Goal: Task Accomplishment & Management: Use online tool/utility

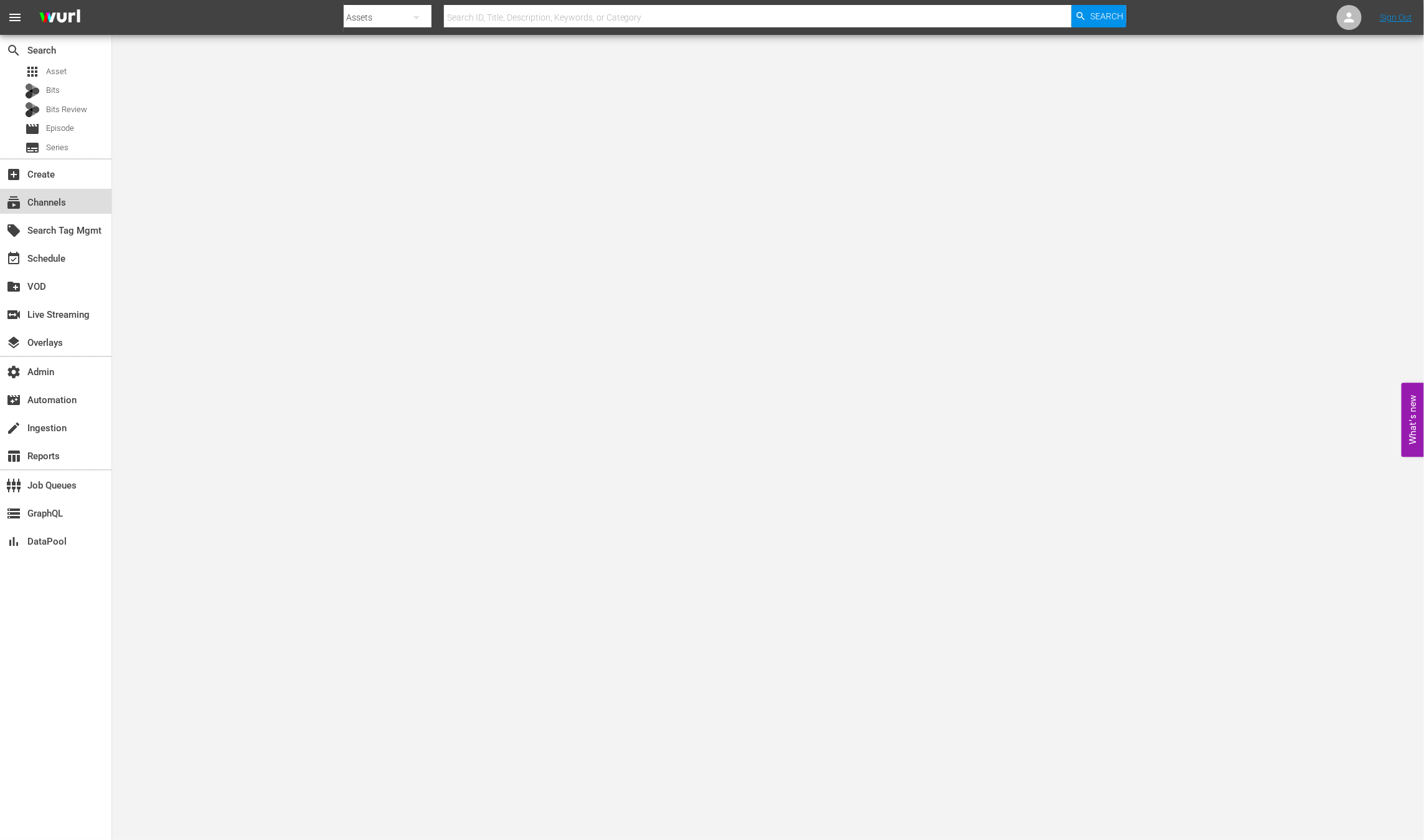
click at [86, 202] on div "subscriptions Channels" at bounding box center [56, 201] width 112 height 25
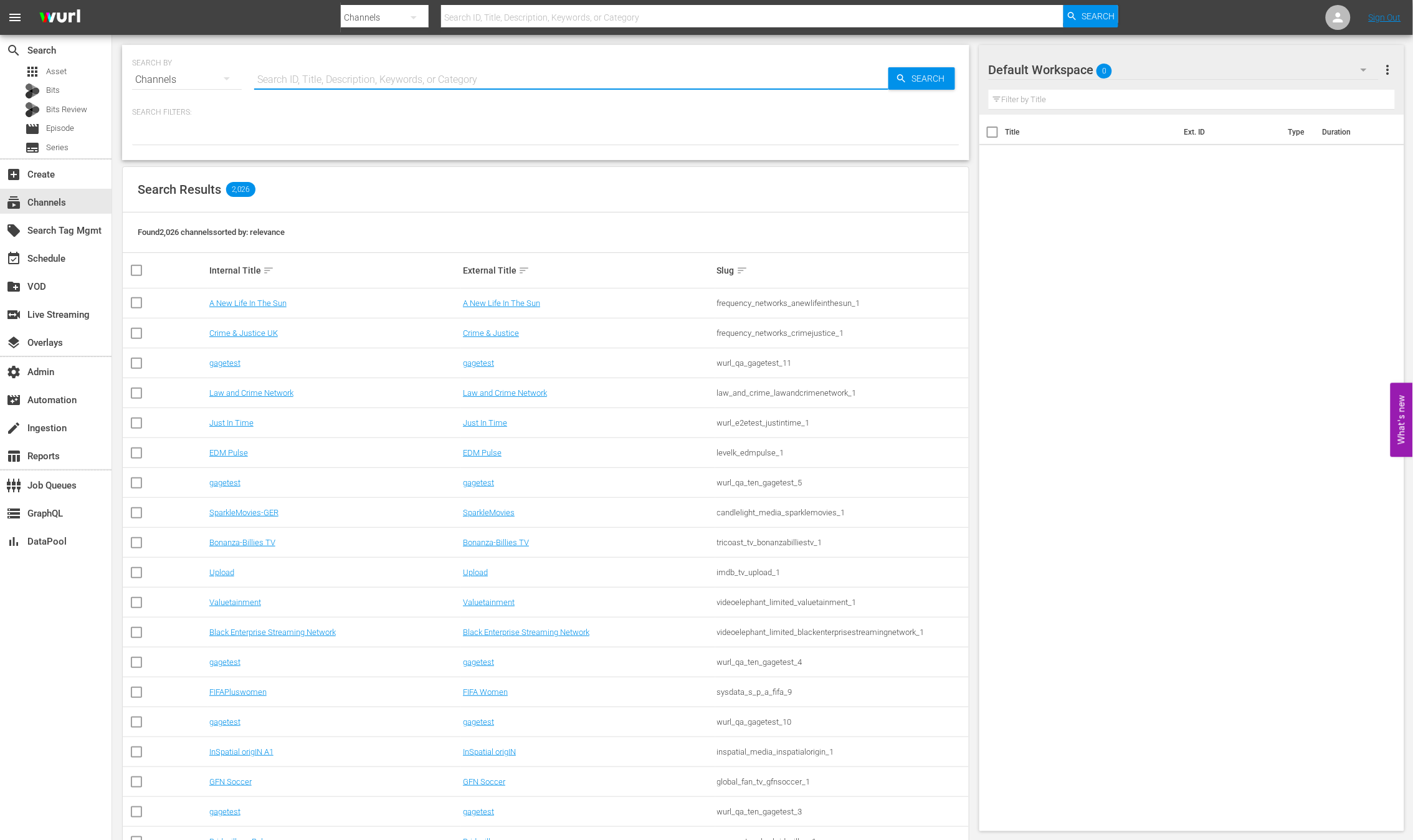
click at [371, 80] on input "text" at bounding box center [571, 80] width 634 height 30
type input "DRY"
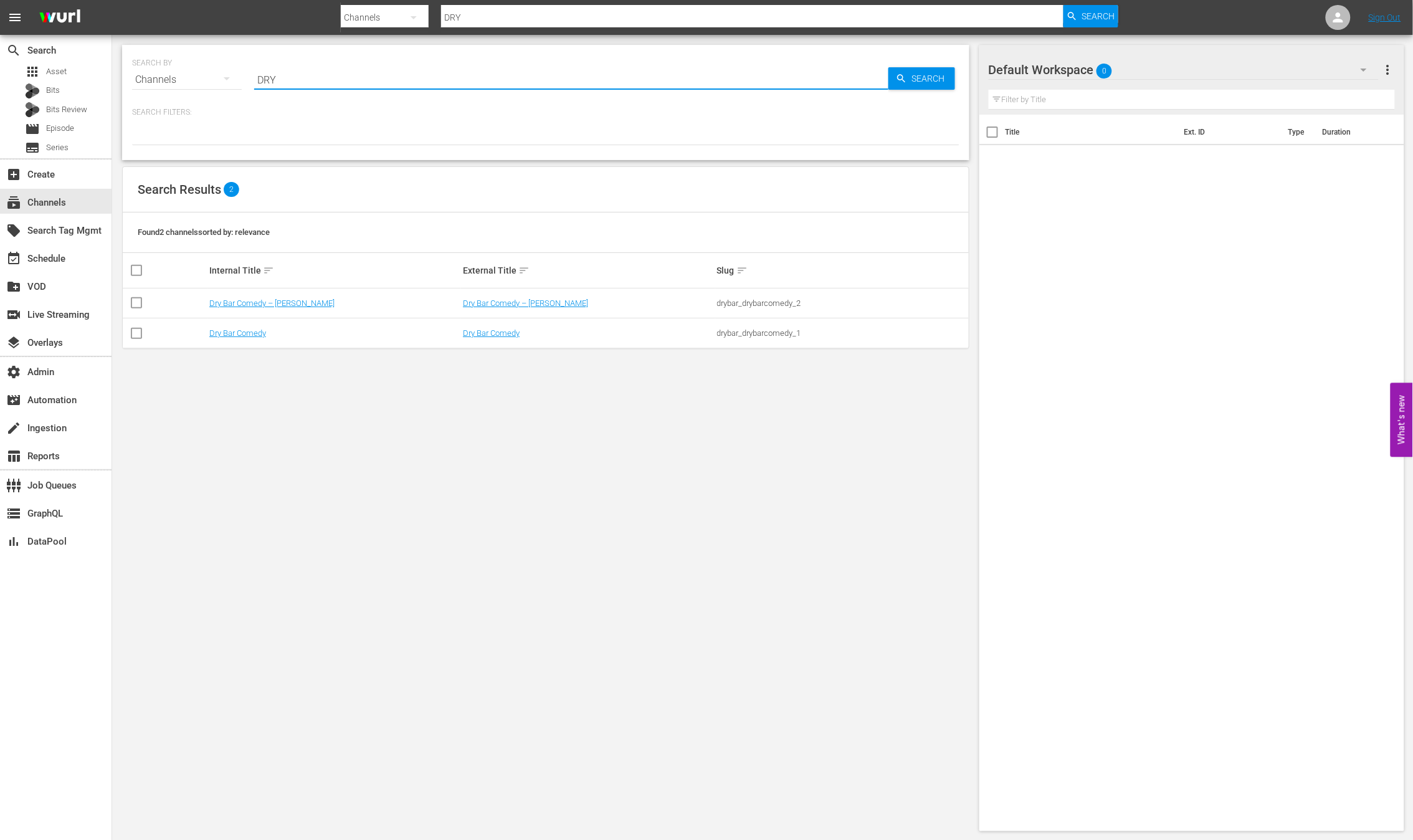
drag, startPoint x: 453, startPoint y: 573, endPoint x: 463, endPoint y: 574, distance: 10.0
click at [453, 573] on div "SEARCH BY Search By Channels Search ID, Title, Description, Keywords, or Catego…" at bounding box center [546, 438] width 867 height 806
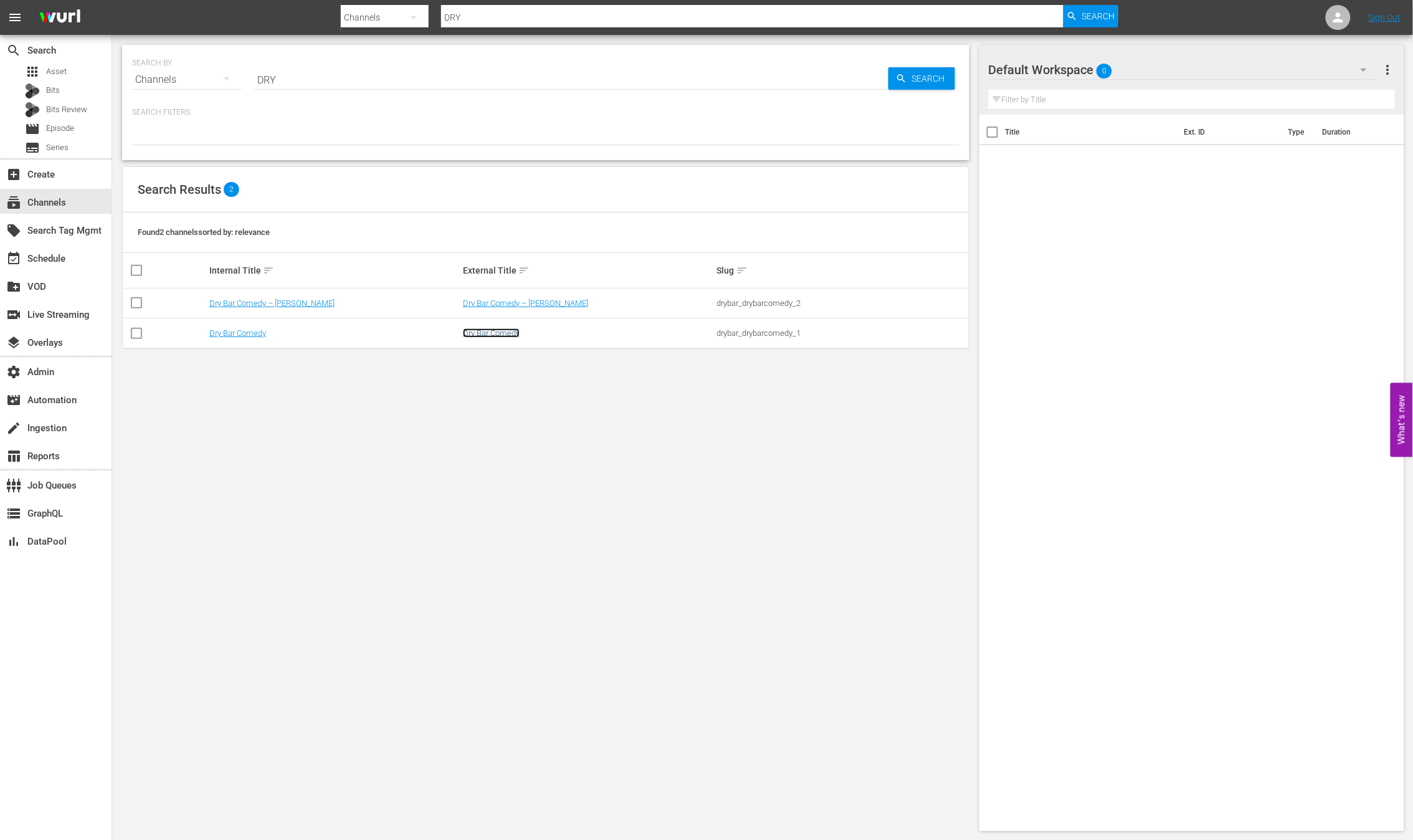
click at [484, 331] on link "Dry Bar Comedy" at bounding box center [491, 332] width 57 height 9
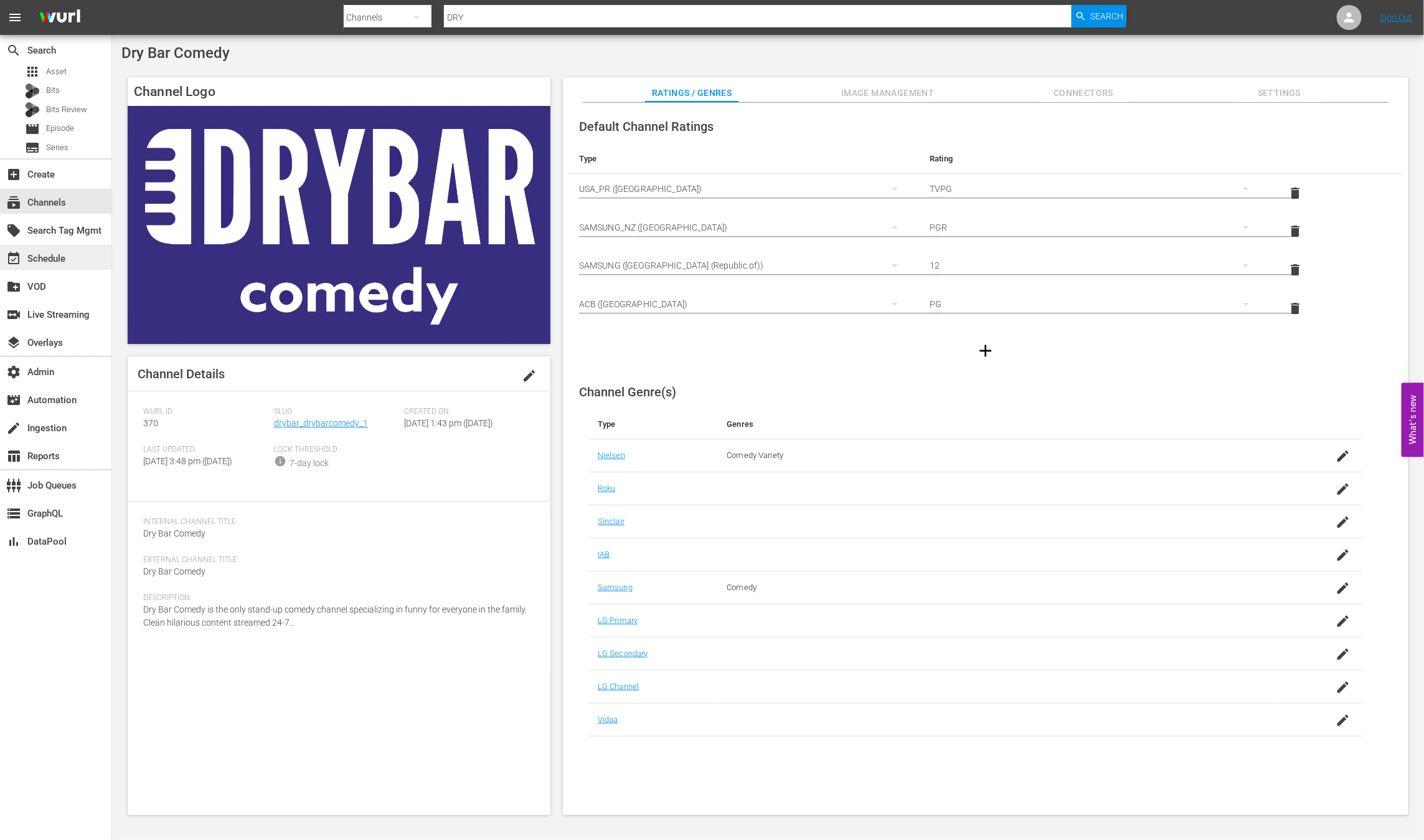
click at [87, 265] on div "event_available Schedule" at bounding box center [56, 258] width 112 height 25
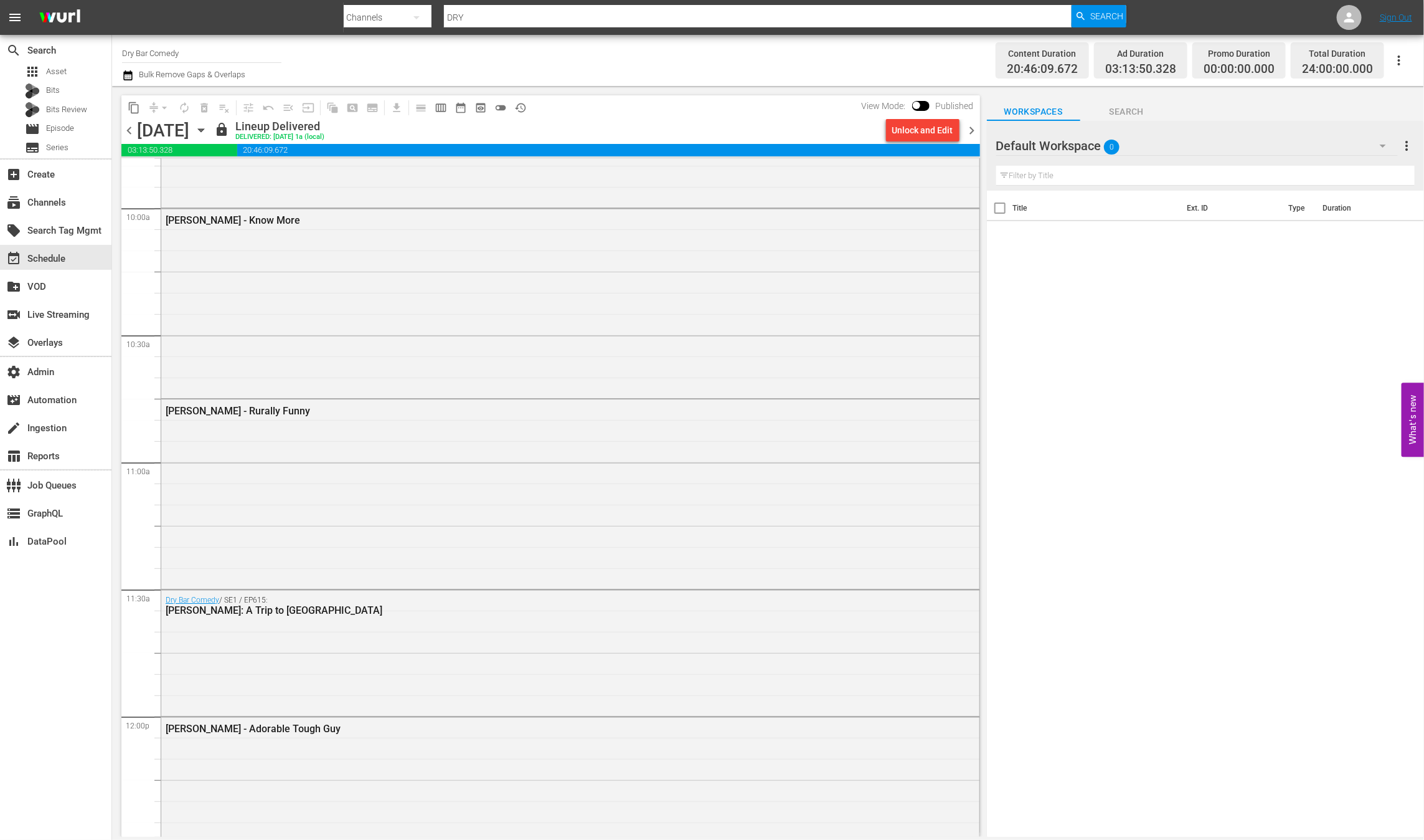
scroll to position [722, 0]
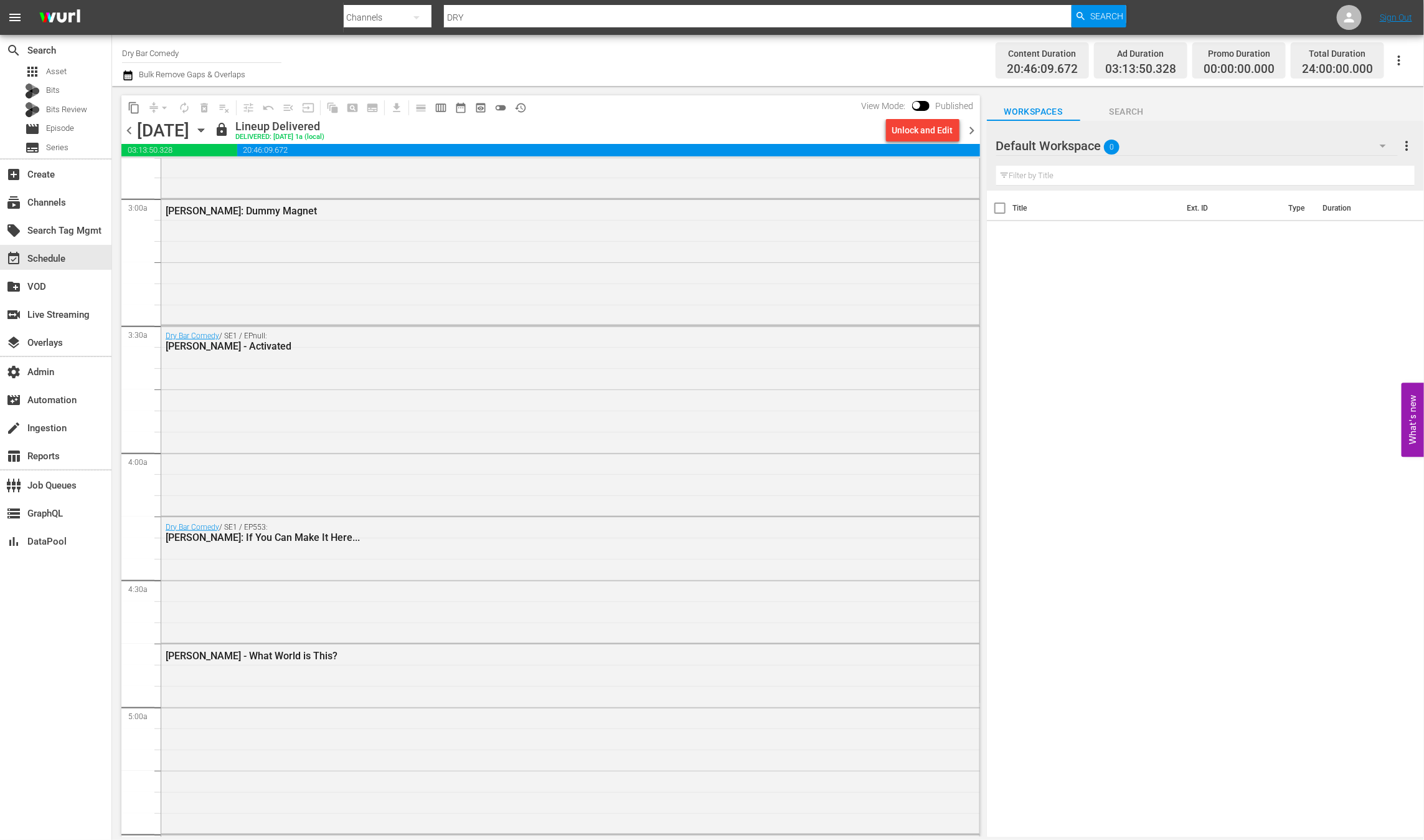
click at [972, 132] on span "chevron_right" at bounding box center [972, 130] width 16 height 16
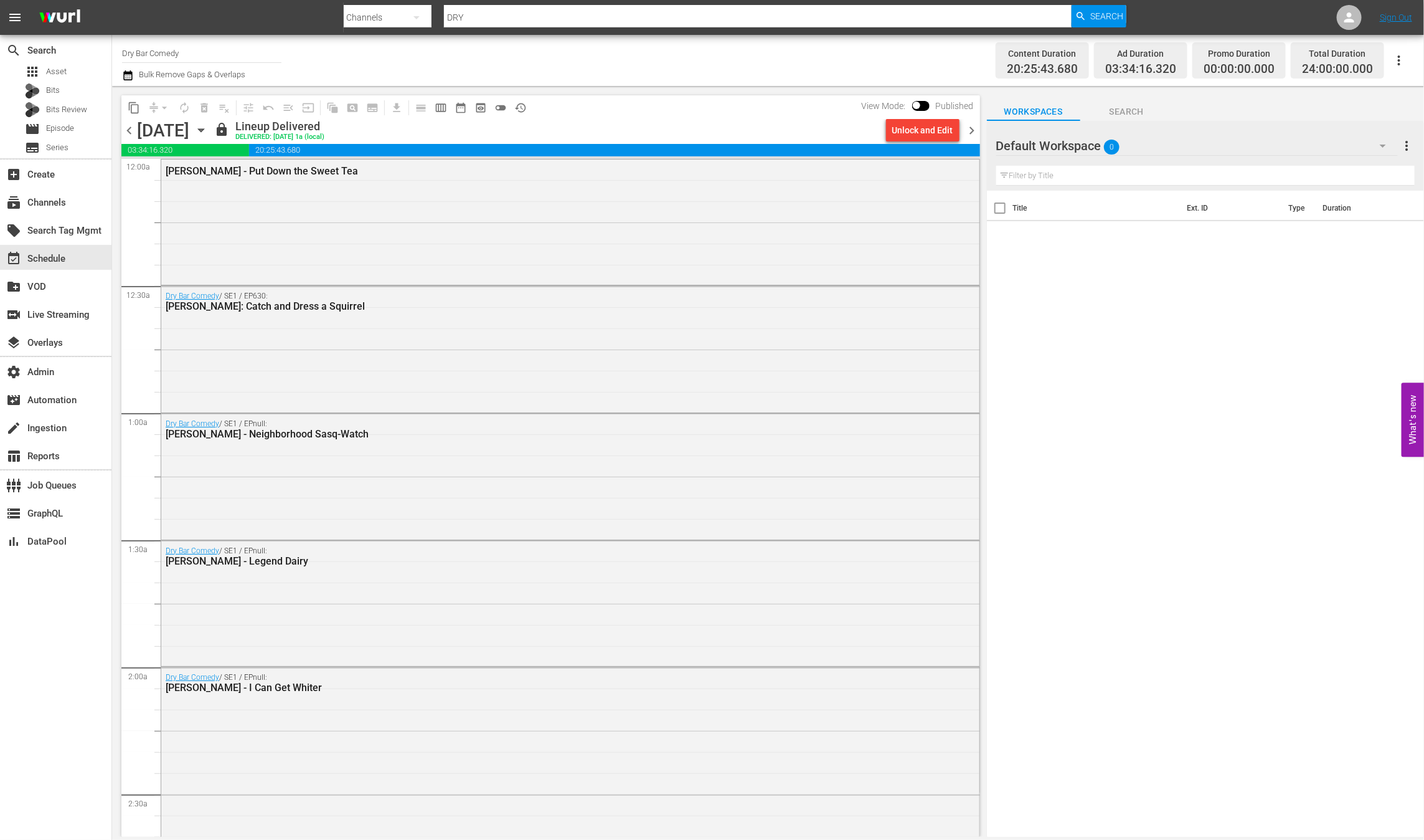
click at [973, 129] on span "chevron_right" at bounding box center [972, 130] width 16 height 16
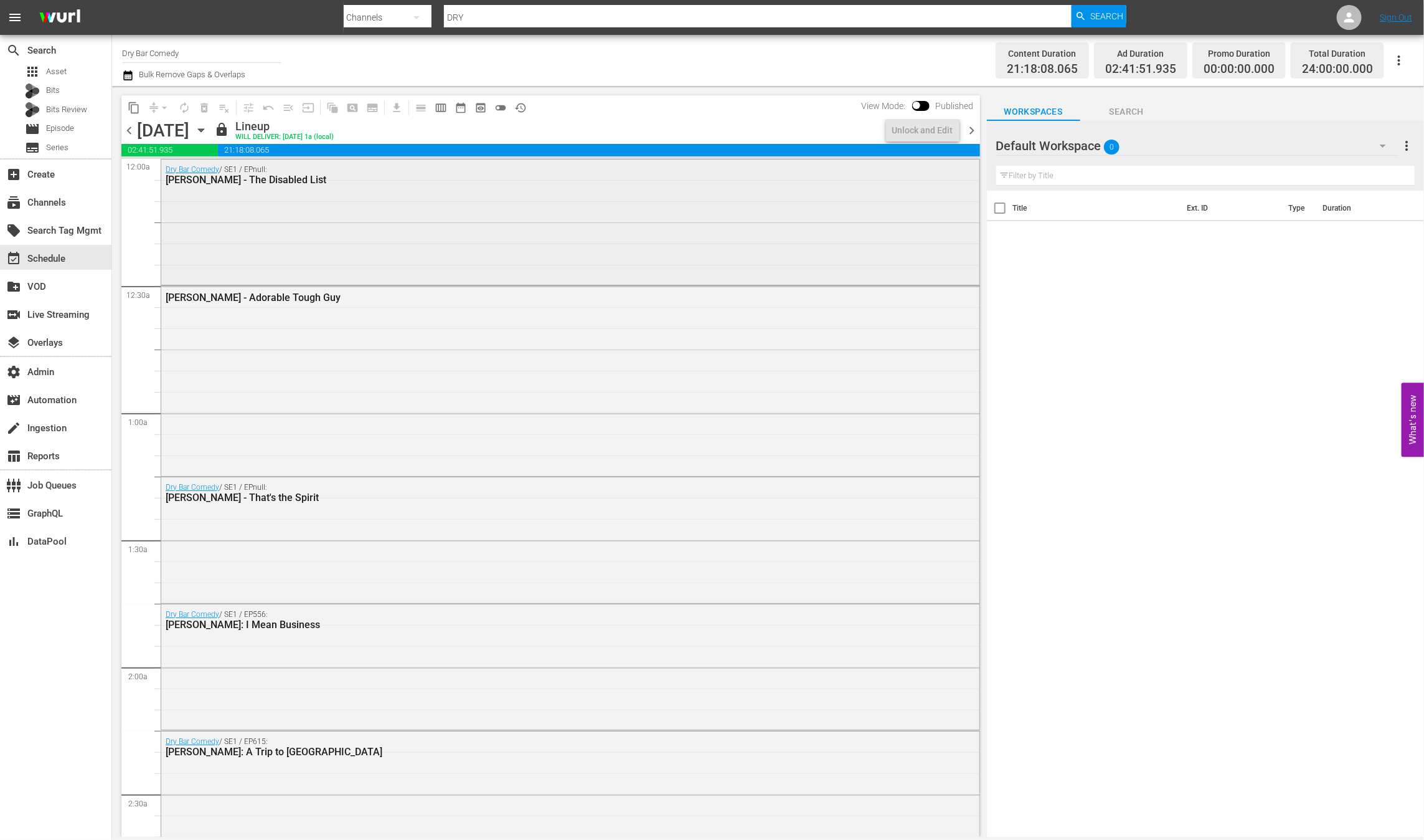
click at [562, 254] on div "Dry Bar Comedy / SE1 / EPnull: [PERSON_NAME] - The Disabled List" at bounding box center [570, 221] width 819 height 123
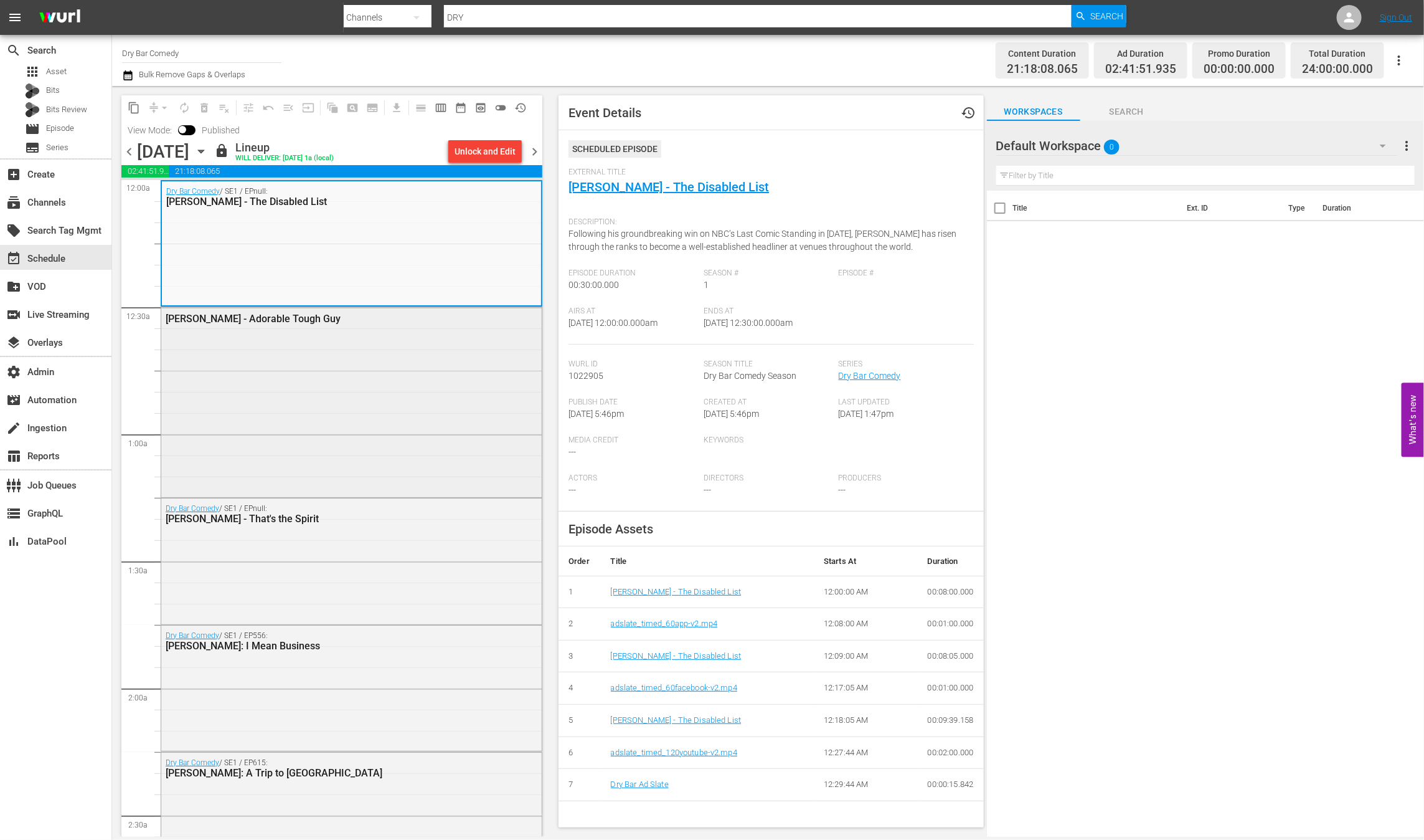
click at [411, 452] on div "[PERSON_NAME] - Adorable Tough Guy" at bounding box center [351, 400] width 381 height 187
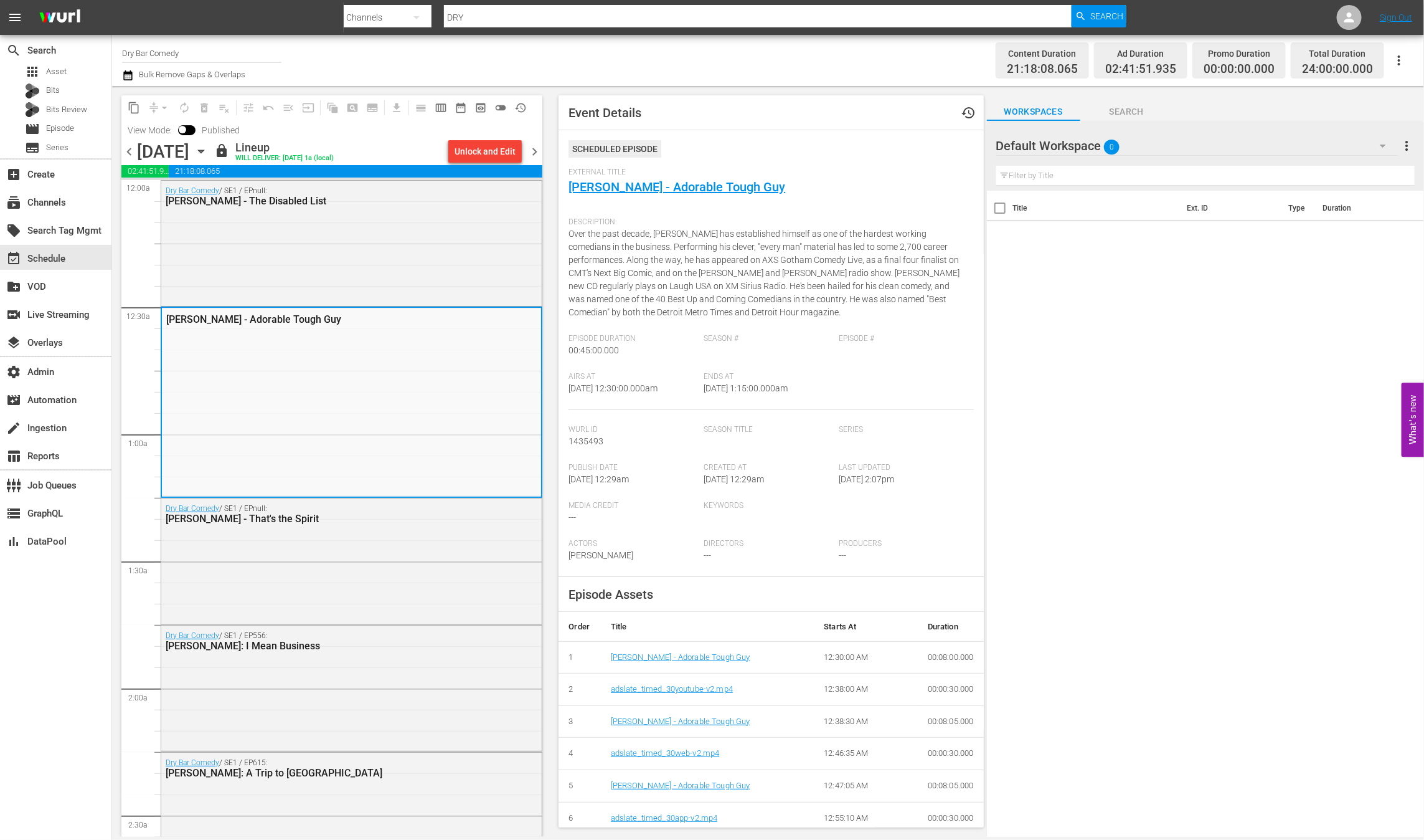
scroll to position [169, 0]
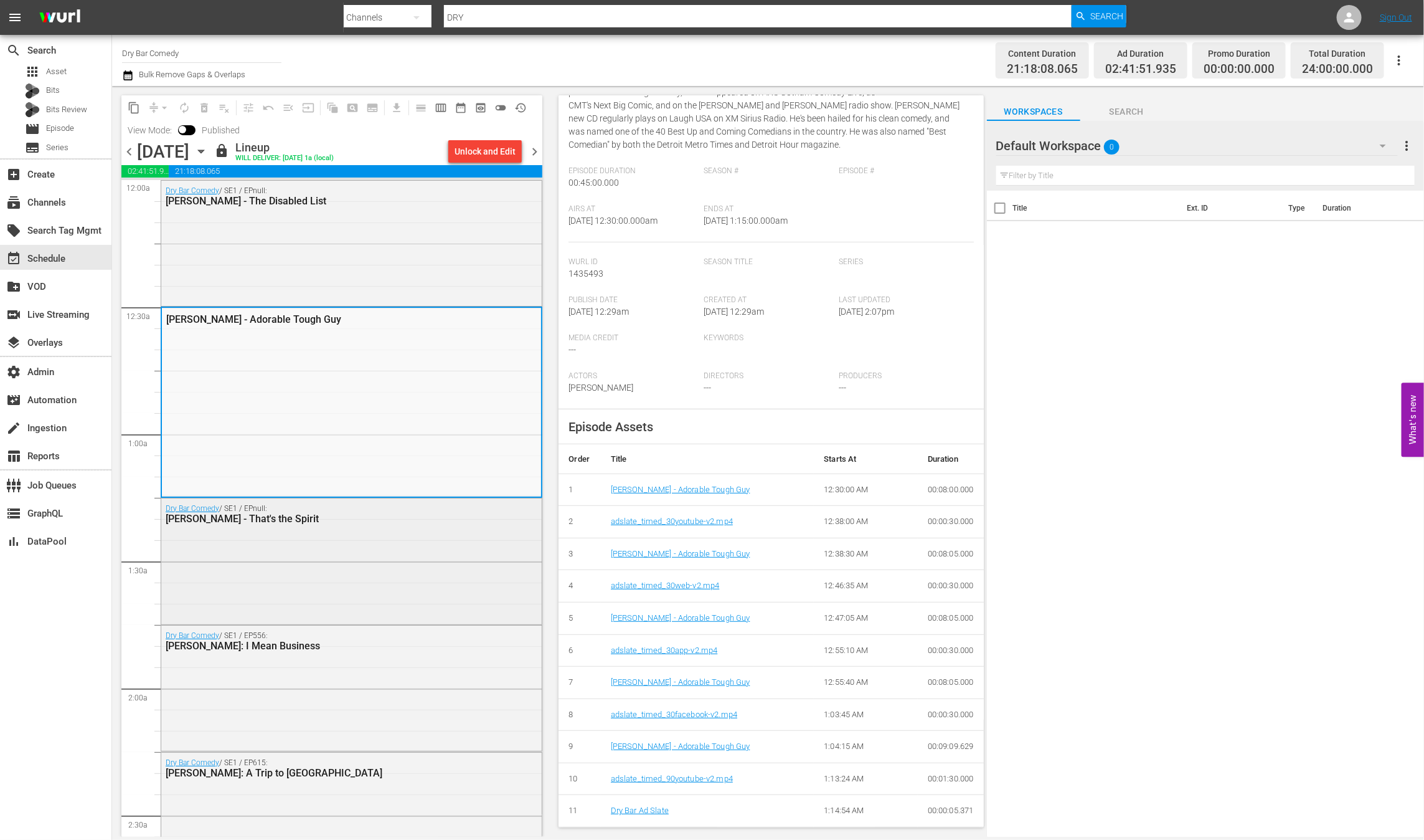
click at [359, 570] on div "Dry Bar Comedy / SE1 / EPnull: [PERSON_NAME] - That's the Spirit" at bounding box center [351, 560] width 381 height 123
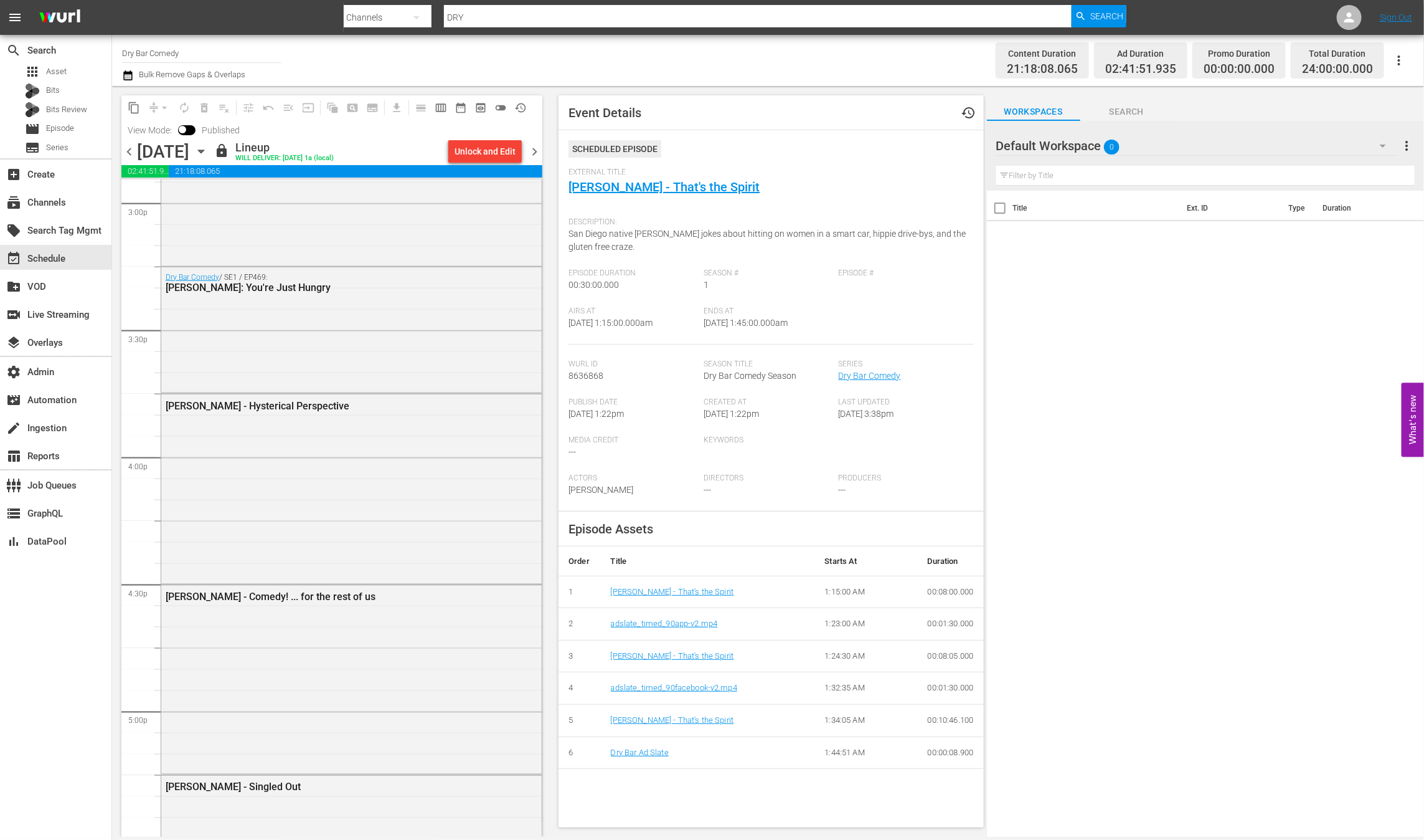
scroll to position [5441, 0]
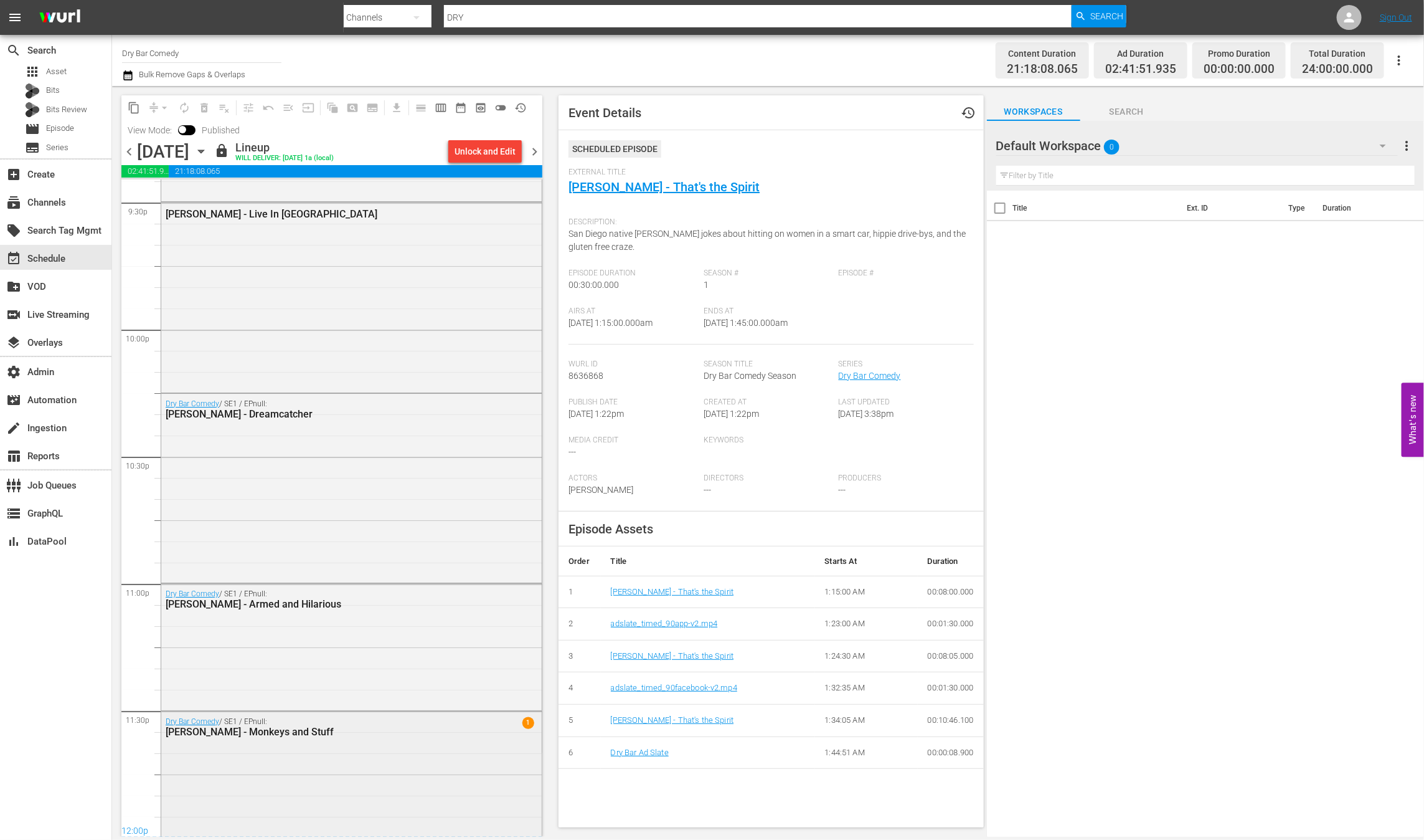
click at [395, 764] on div "Dry Bar Comedy / SE1 / EPnull: [PERSON_NAME] - Monkeys and Stuff 1" at bounding box center [351, 773] width 381 height 123
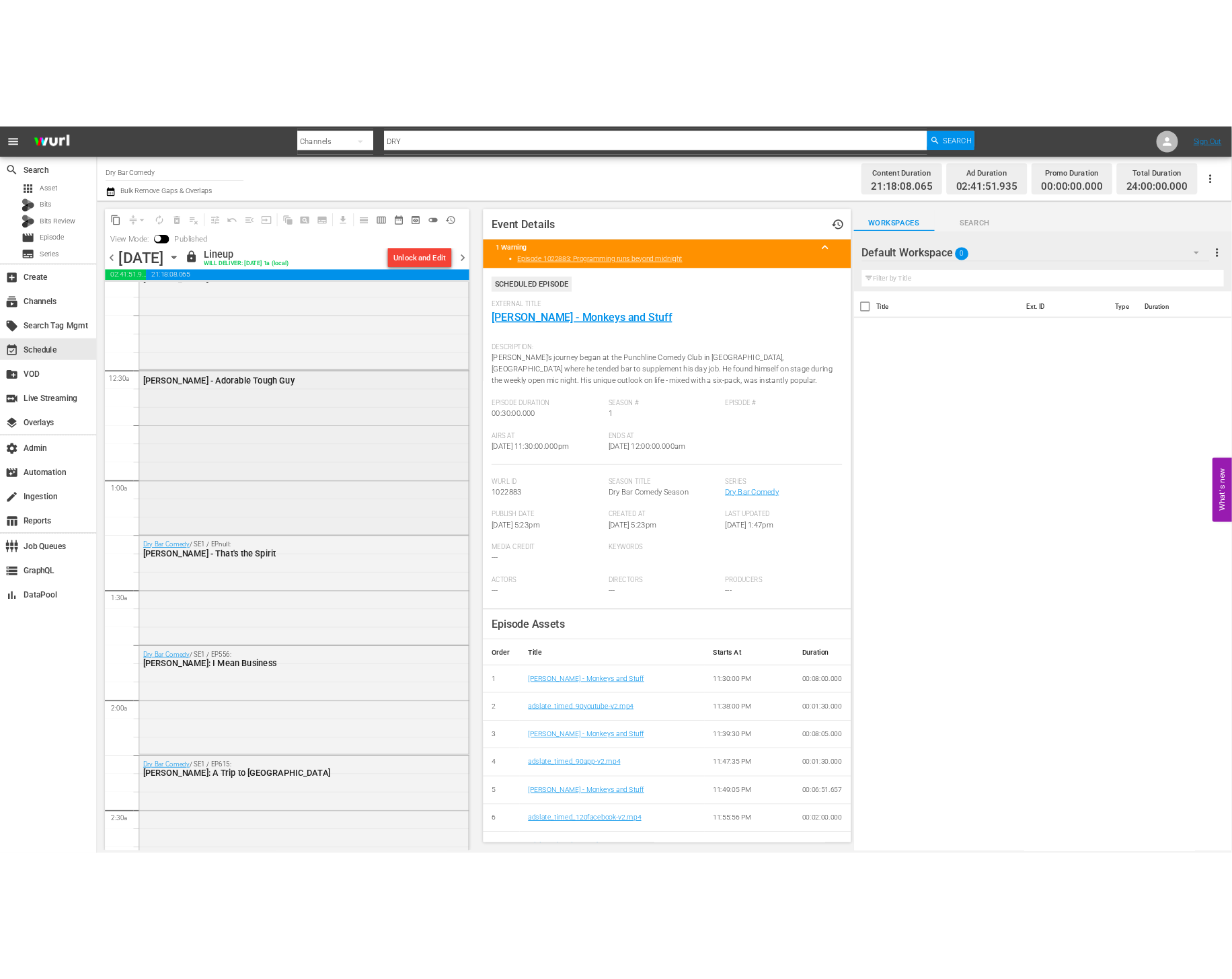
scroll to position [0, 0]
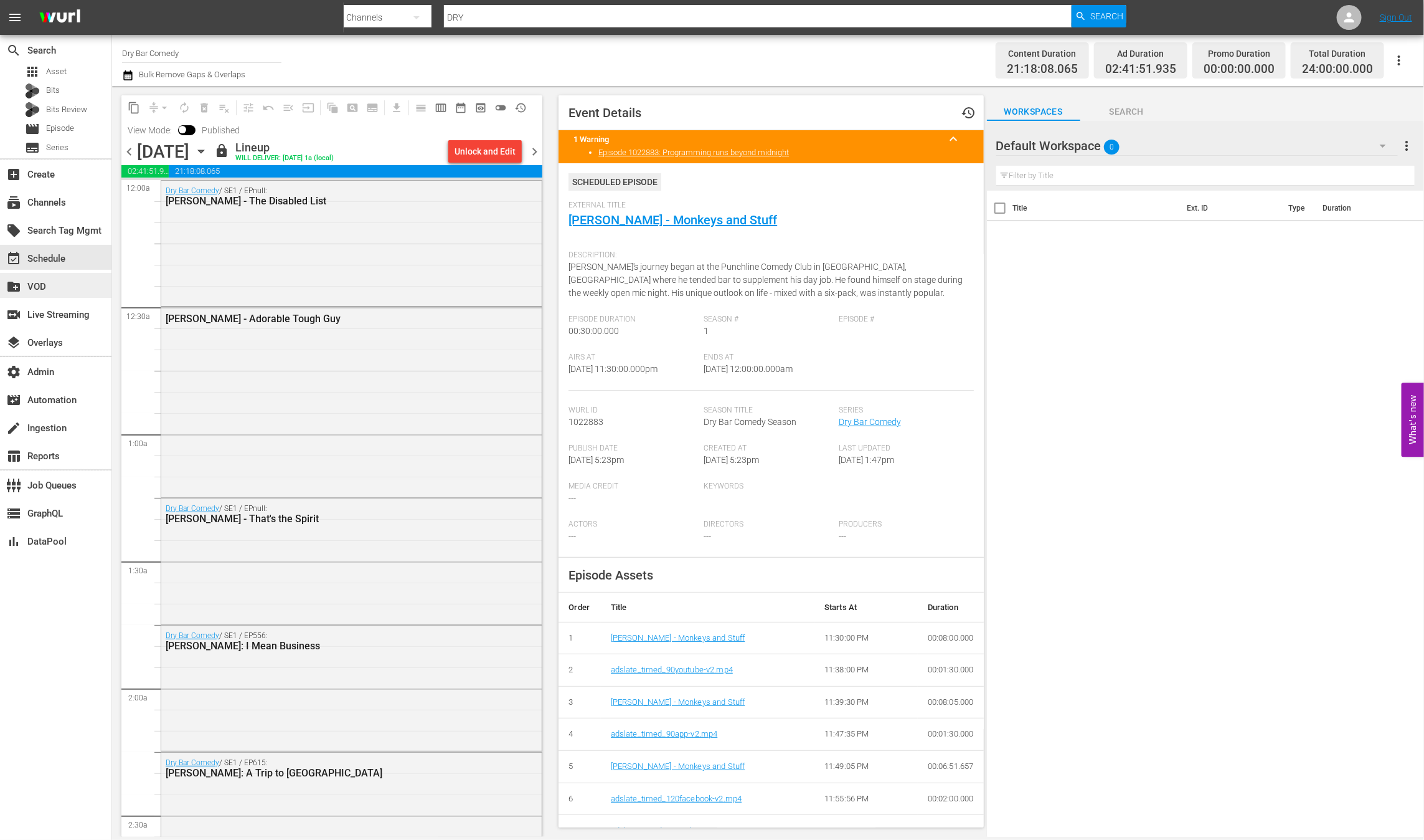
click at [66, 297] on div "create_new_folder VOD" at bounding box center [56, 285] width 112 height 25
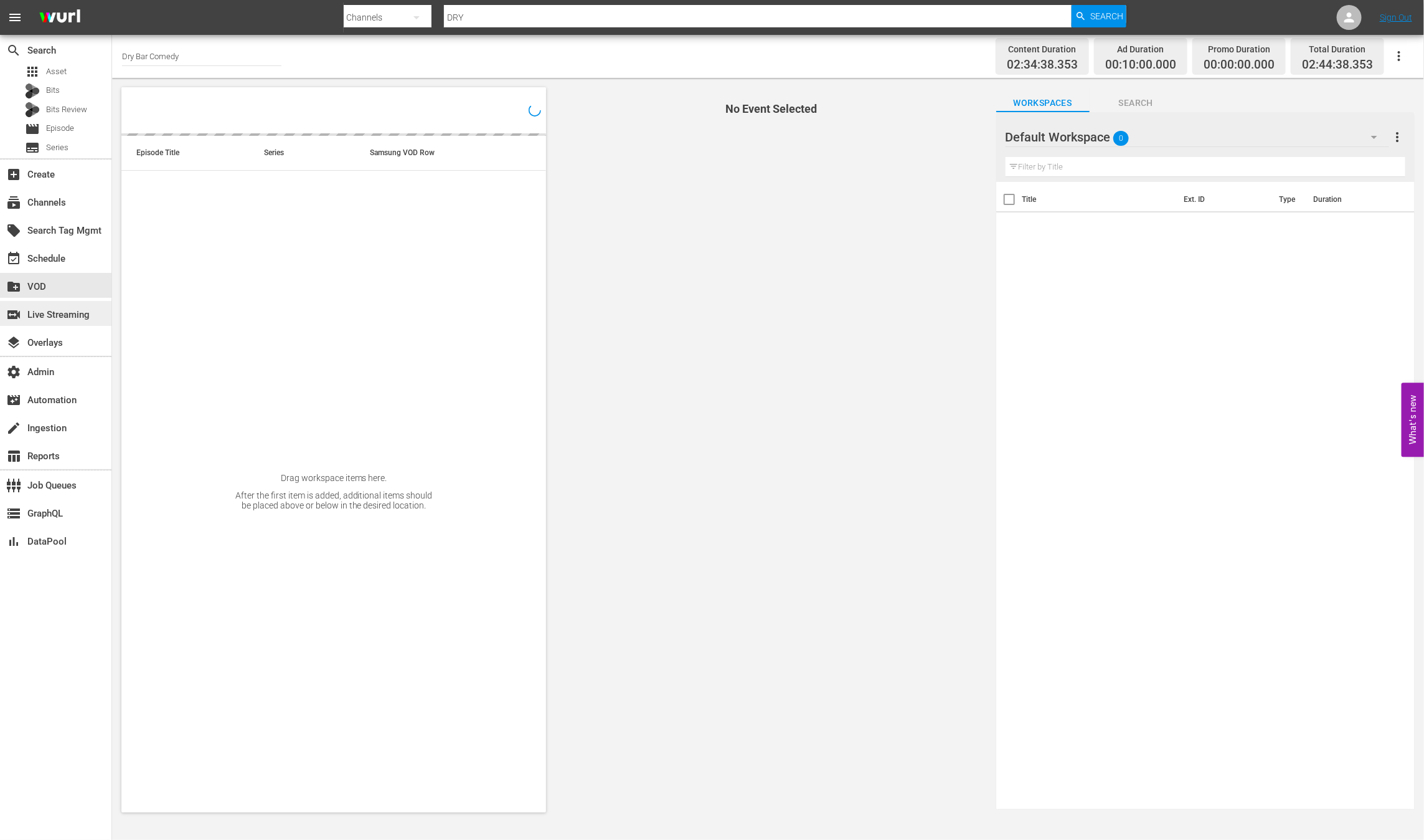
click at [70, 318] on div "switch_video Live Streaming" at bounding box center [35, 313] width 70 height 12
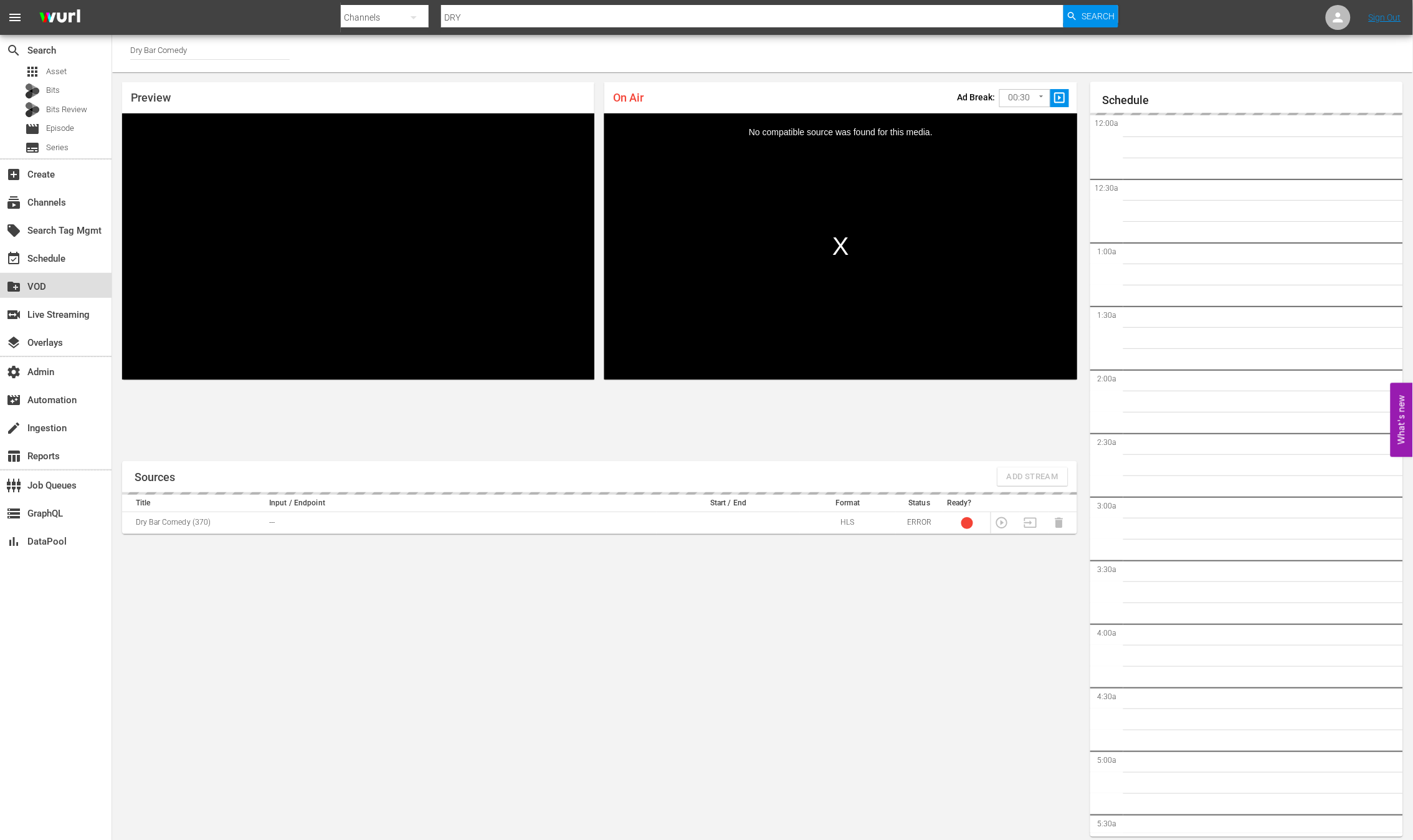
click at [78, 286] on div "create_new_folder VOD" at bounding box center [56, 285] width 112 height 25
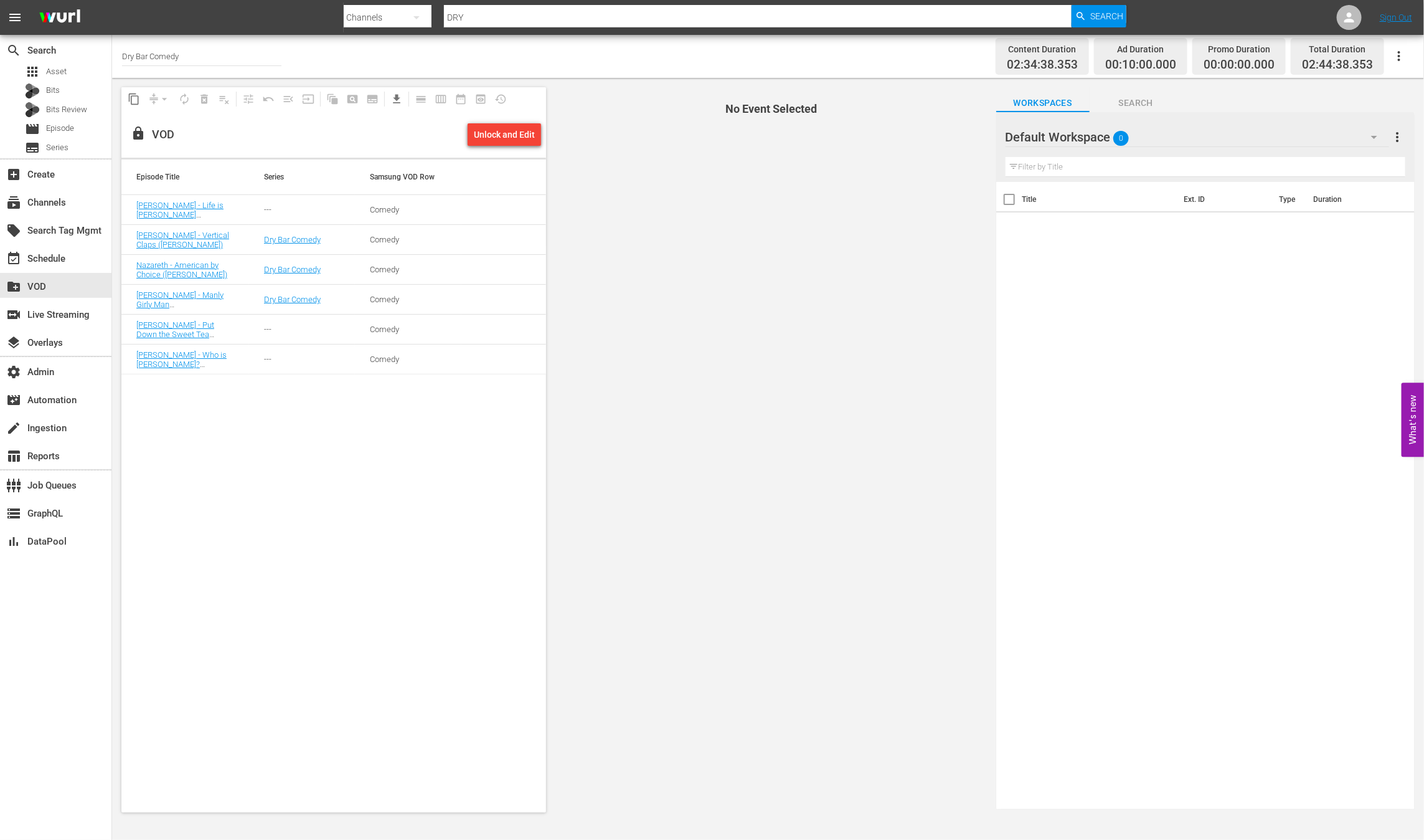
drag, startPoint x: 360, startPoint y: 391, endPoint x: 83, endPoint y: 158, distance: 362.0
click at [355, 388] on div "Episode Title Series Samsung VOD Row [PERSON_NAME] - Life is [PERSON_NAME] ([PE…" at bounding box center [334, 485] width 424 height 652
click at [59, 73] on span "Asset" at bounding box center [56, 71] width 21 height 12
